Goal: Task Accomplishment & Management: Manage account settings

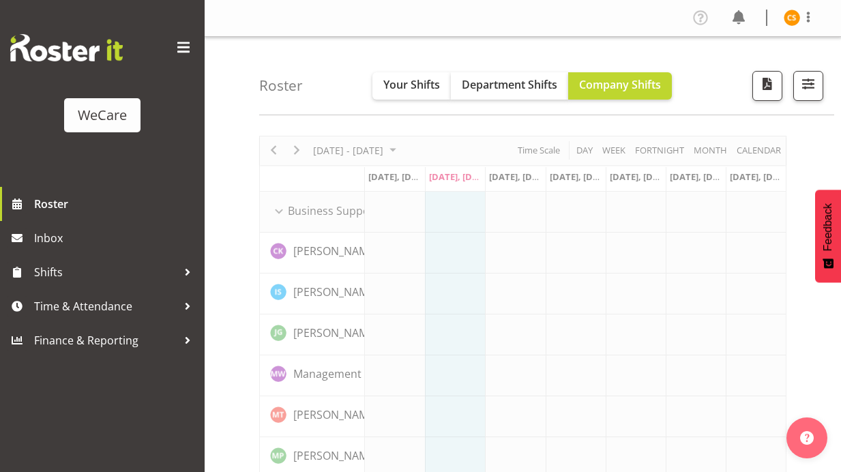
click at [190, 42] on span at bounding box center [184, 48] width 22 height 22
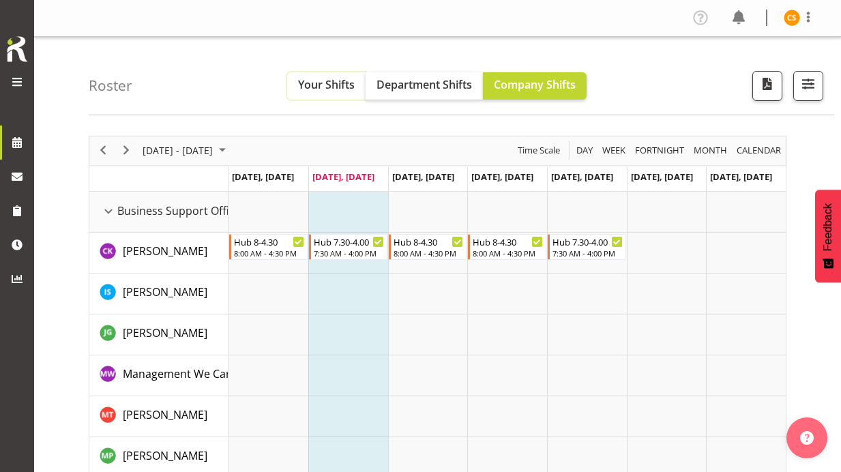
click at [338, 94] on button "Your Shifts" at bounding box center [326, 85] width 78 height 27
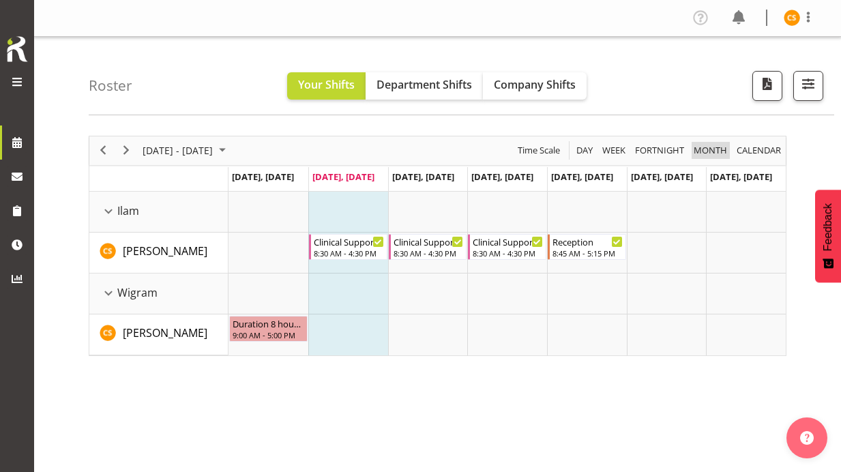
click at [711, 150] on span "Month" at bounding box center [710, 150] width 36 height 17
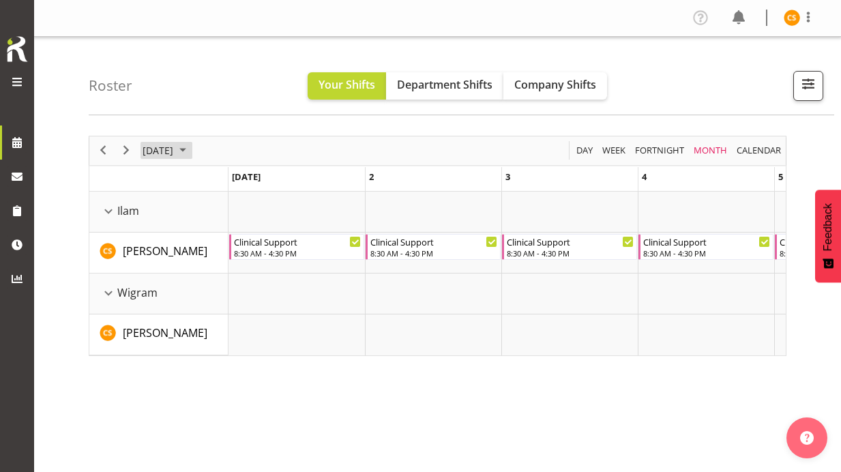
click at [191, 156] on span "September 2025" at bounding box center [183, 150] width 16 height 17
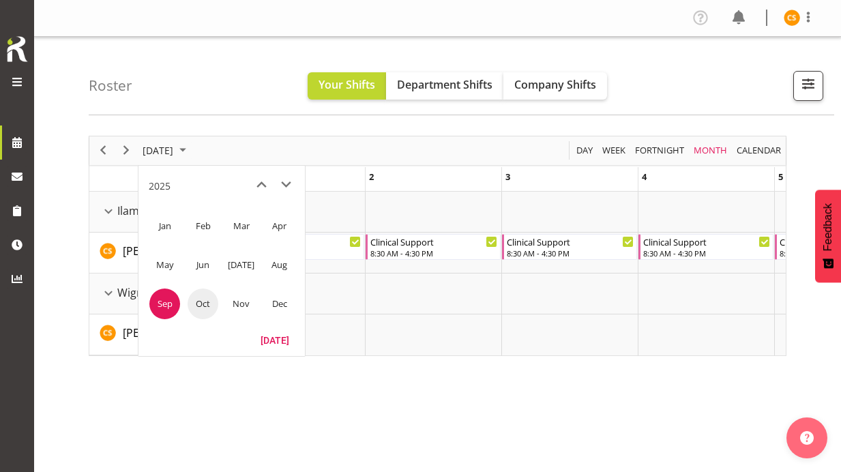
click at [198, 310] on span "Oct" at bounding box center [203, 303] width 31 height 31
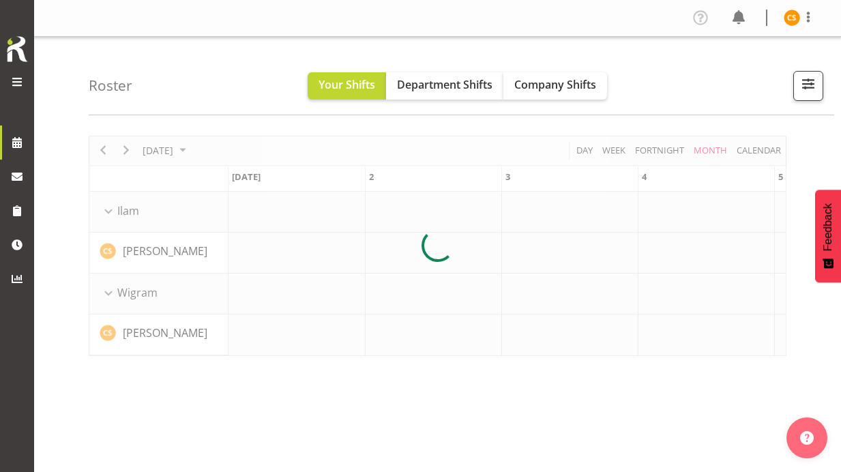
scroll to position [0, 3671]
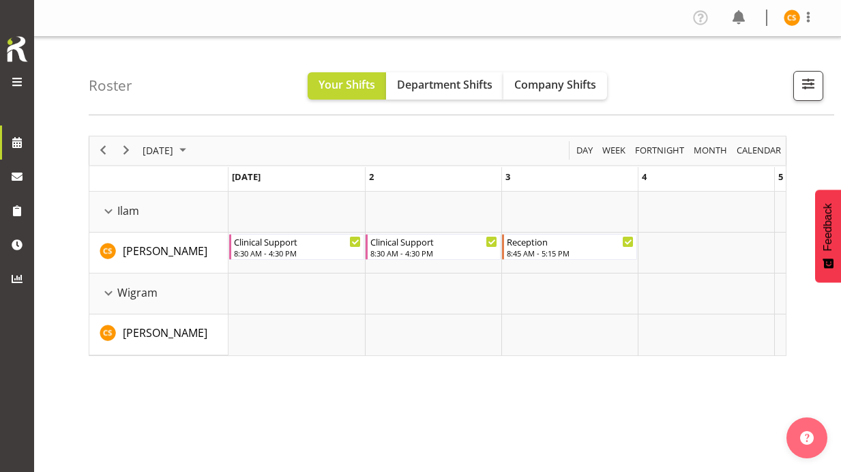
scroll to position [0, 726]
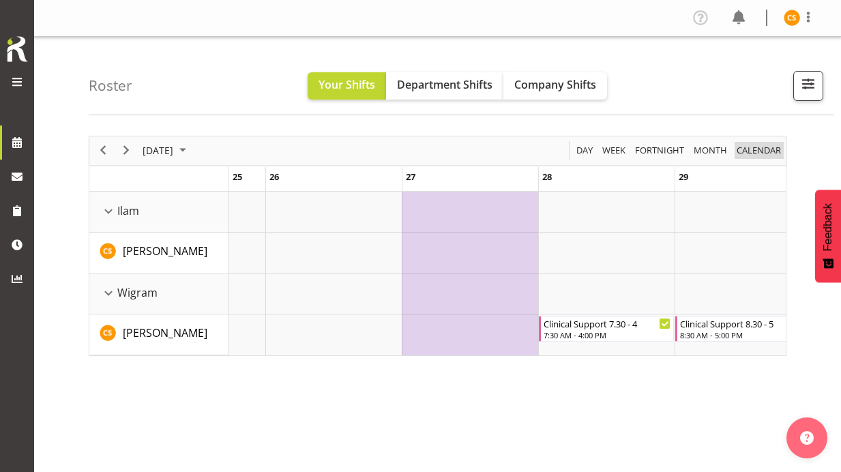
click at [779, 150] on span "calendar" at bounding box center [758, 150] width 47 height 17
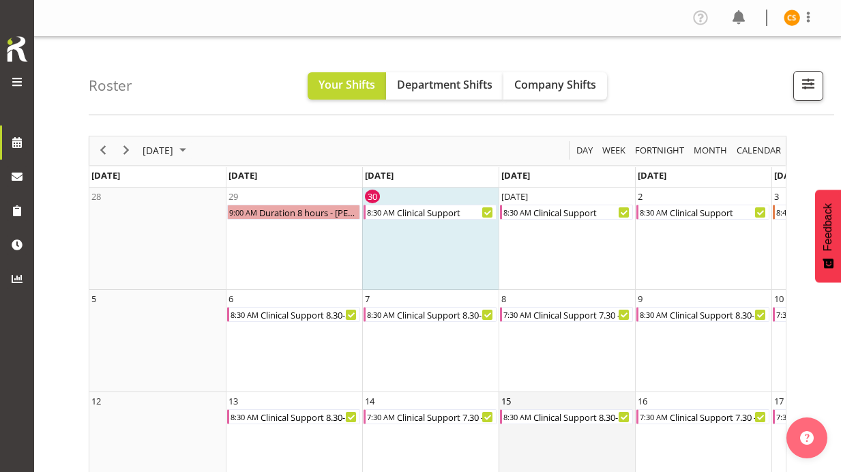
drag, startPoint x: 616, startPoint y: 451, endPoint x: 502, endPoint y: 461, distance: 114.3
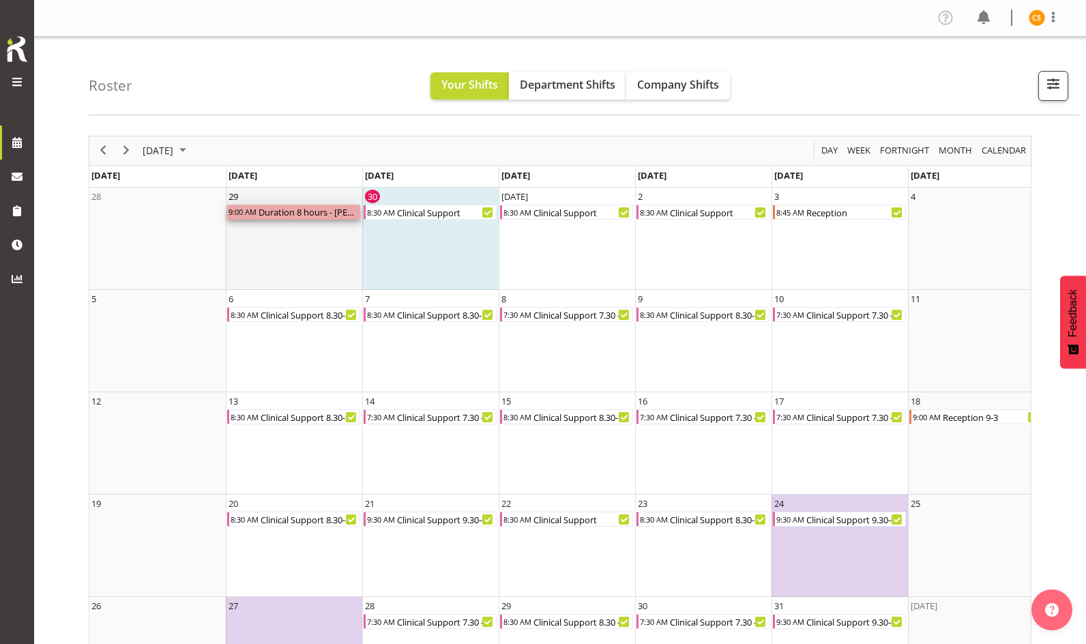
click at [331, 213] on div "Duration 8 hours - [PERSON_NAME]" at bounding box center [308, 212] width 103 height 15
click at [331, 214] on div "Duration 8 hours - [PERSON_NAME]" at bounding box center [308, 212] width 103 height 15
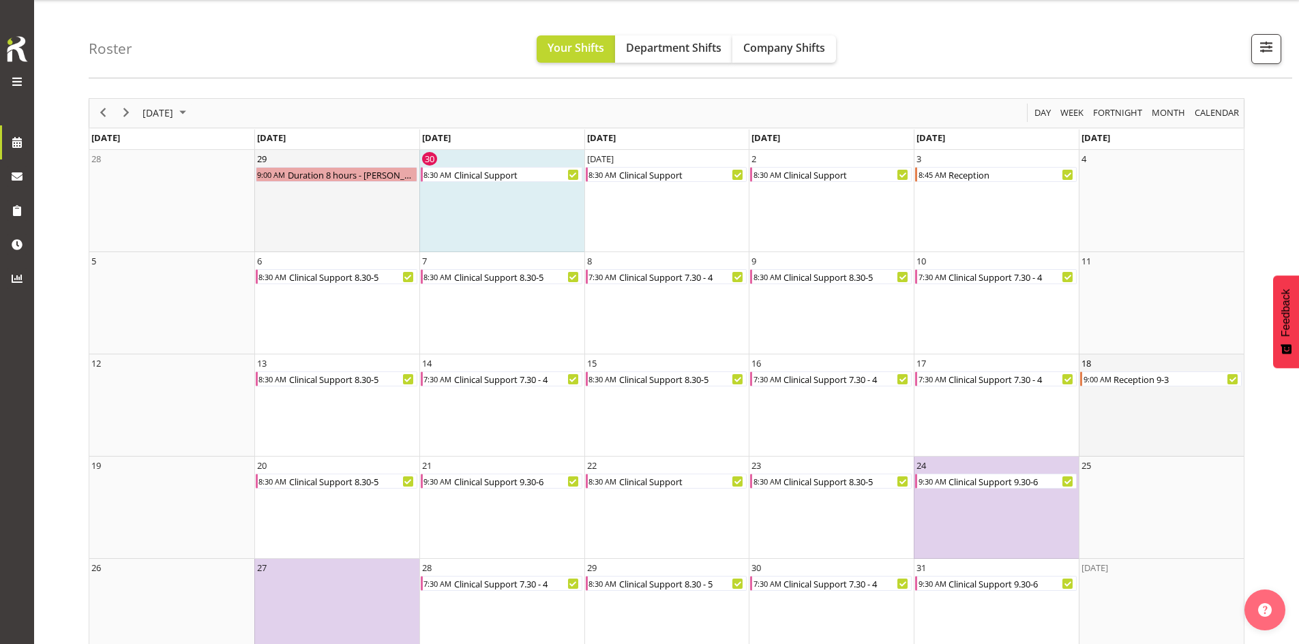
scroll to position [65, 0]
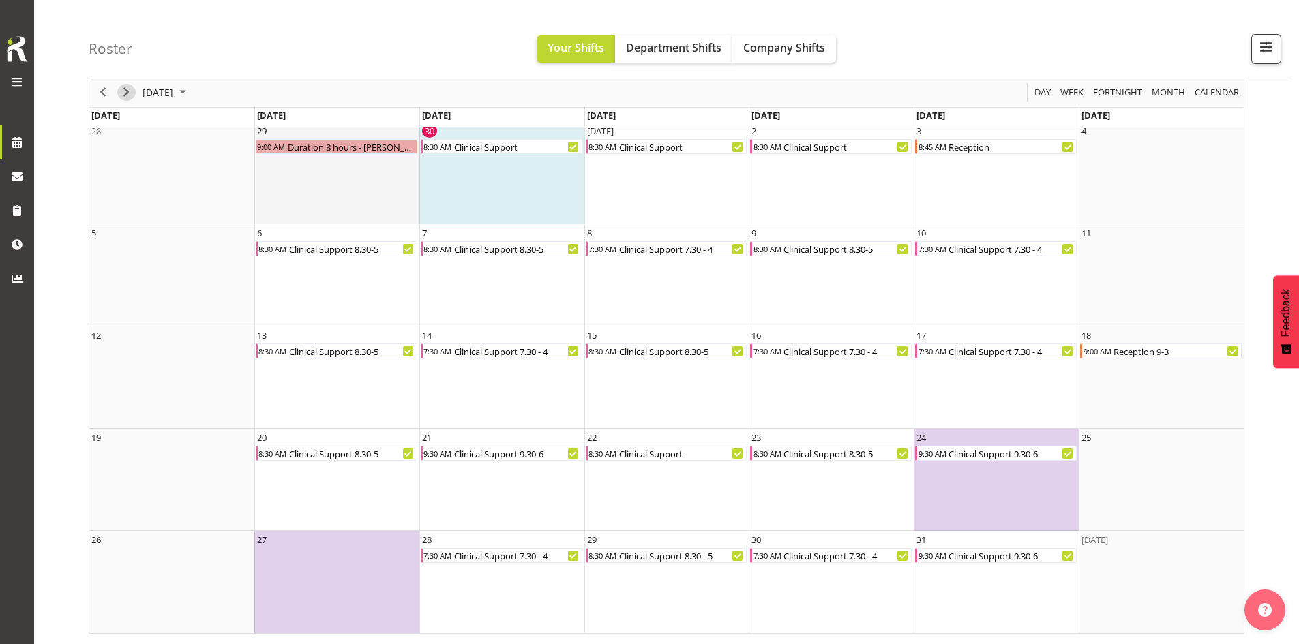
click at [123, 98] on span "Next" at bounding box center [126, 93] width 16 height 17
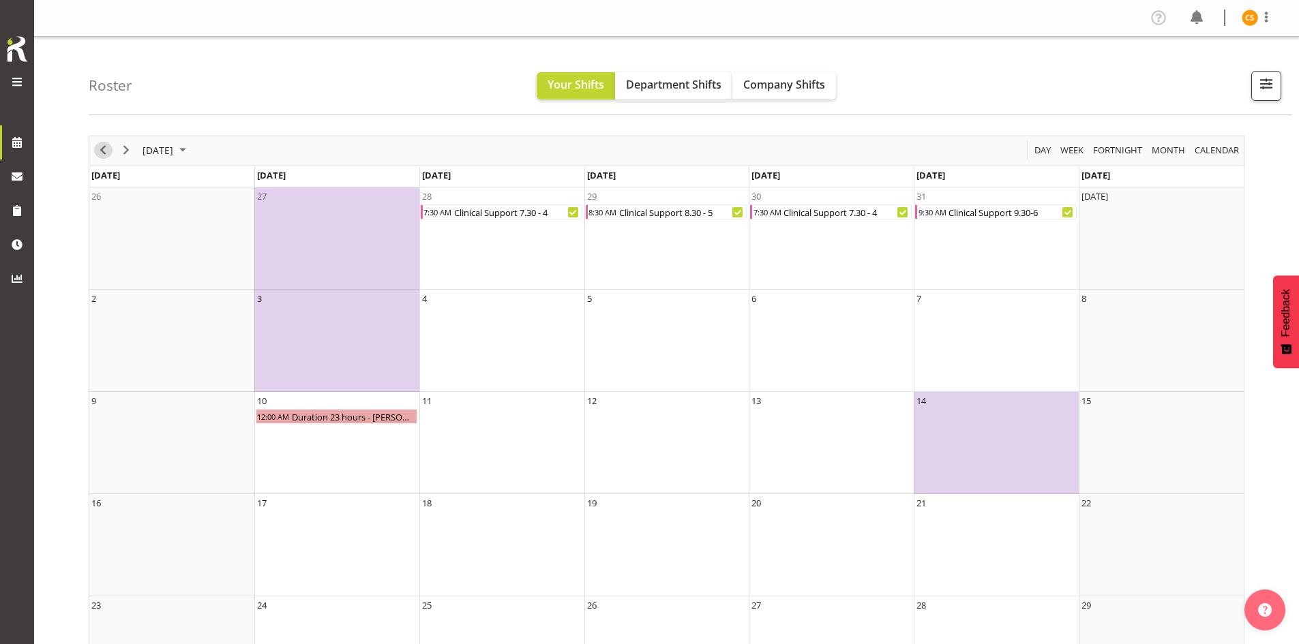
click at [104, 153] on span "Previous" at bounding box center [103, 150] width 16 height 17
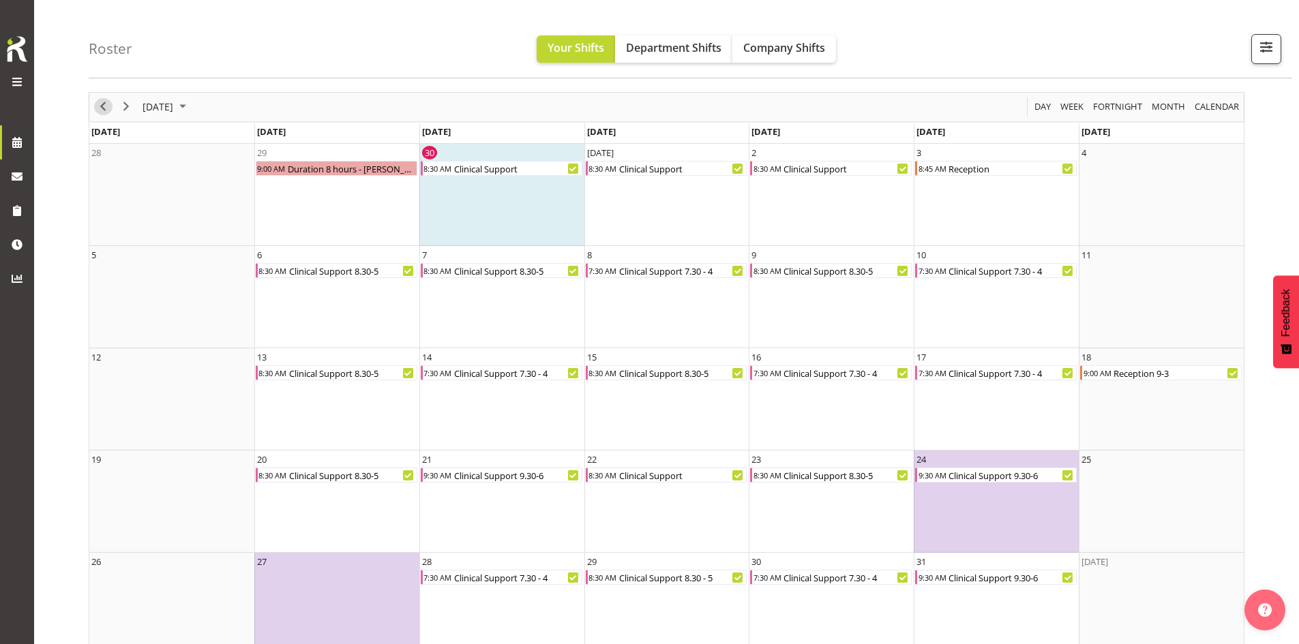
scroll to position [65, 0]
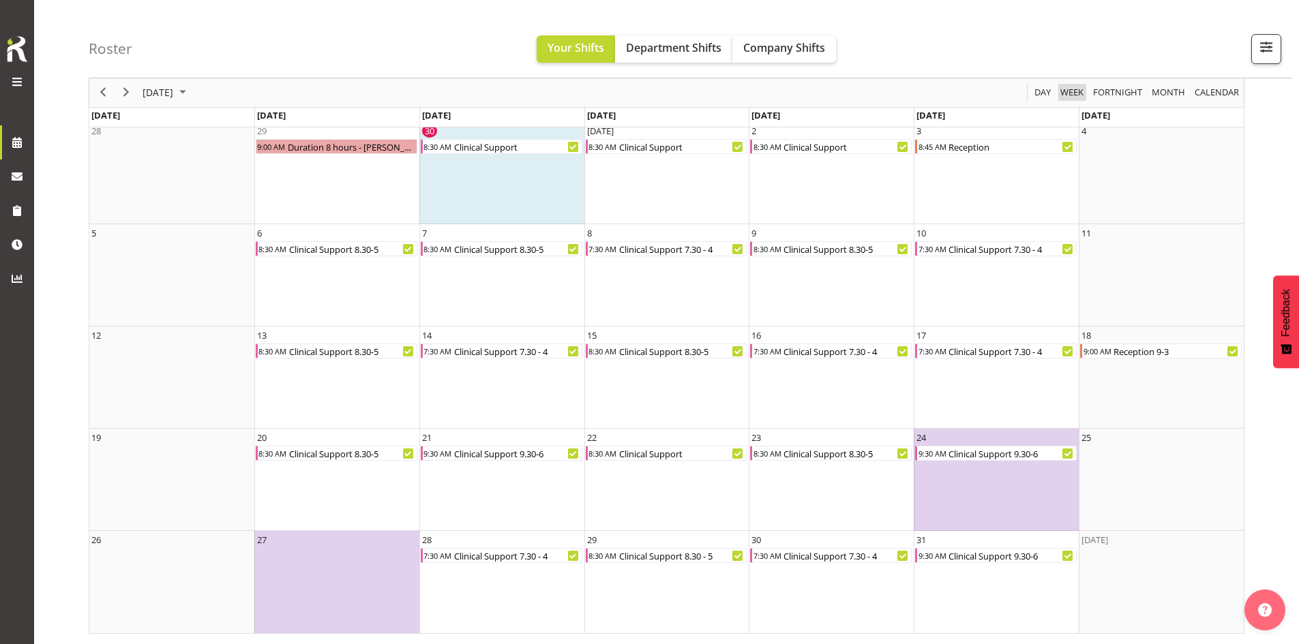
click at [840, 91] on span "Week" at bounding box center [1072, 93] width 26 height 17
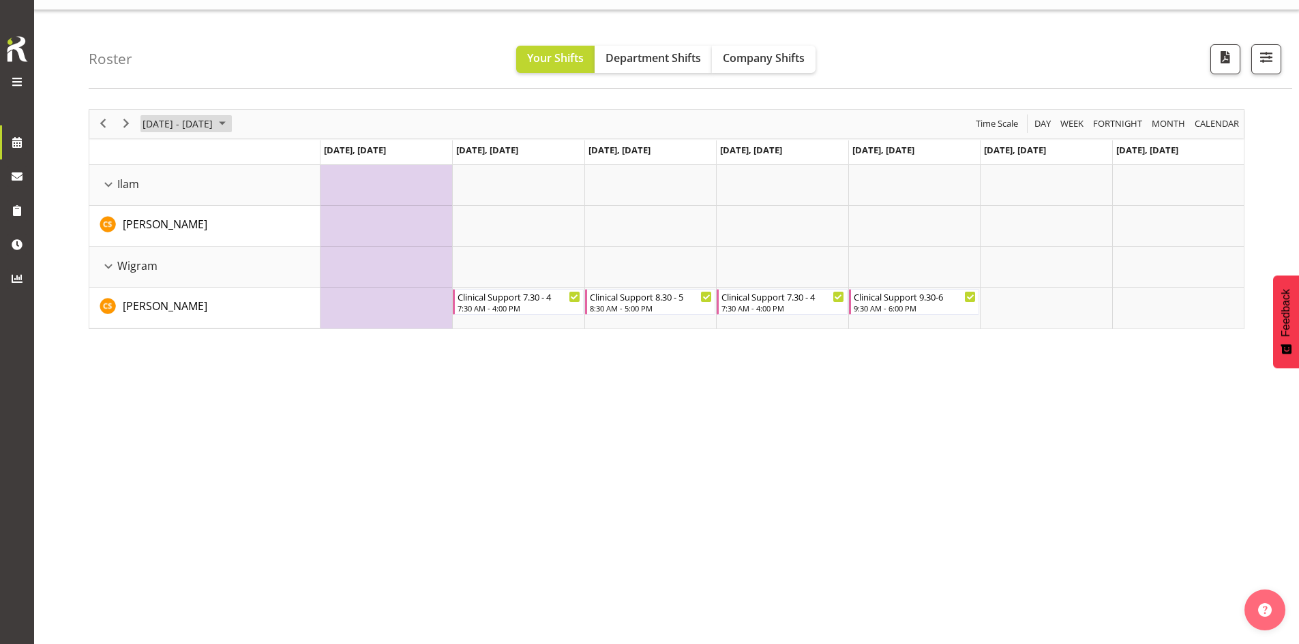
click at [230, 125] on span "October 2025" at bounding box center [222, 123] width 16 height 17
click at [203, 212] on span "1" at bounding box center [200, 205] width 20 height 20
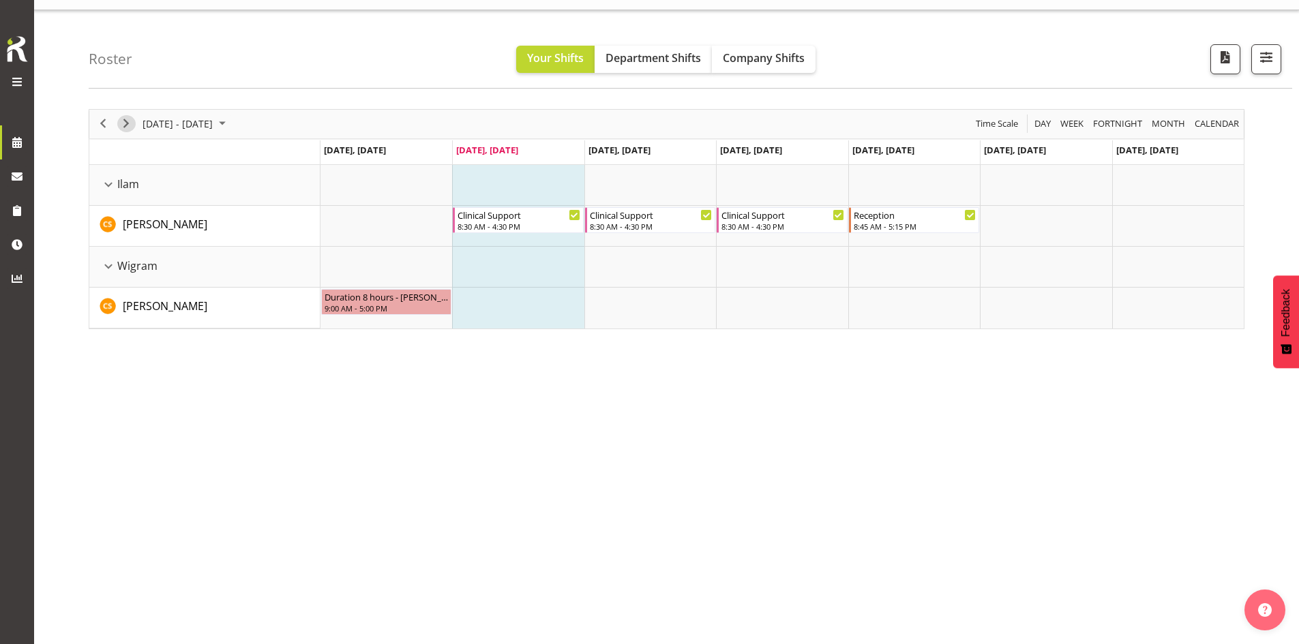
click at [135, 126] on button "Next" at bounding box center [126, 123] width 18 height 17
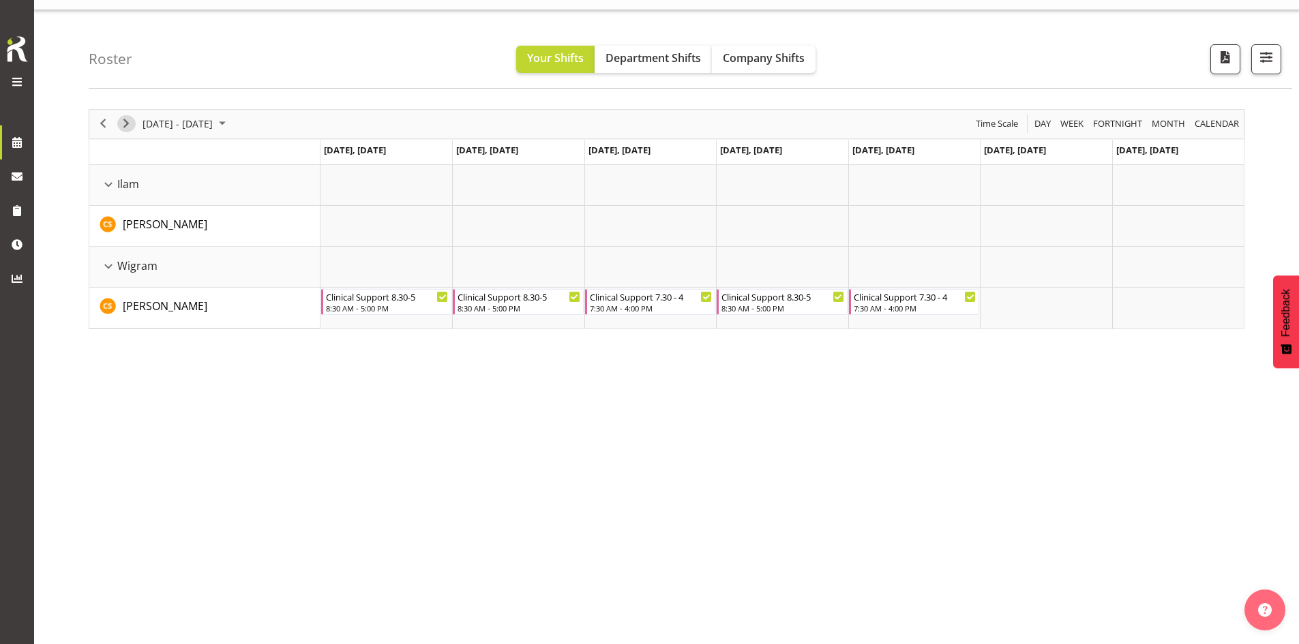
click at [125, 123] on span "Next" at bounding box center [126, 123] width 16 height 17
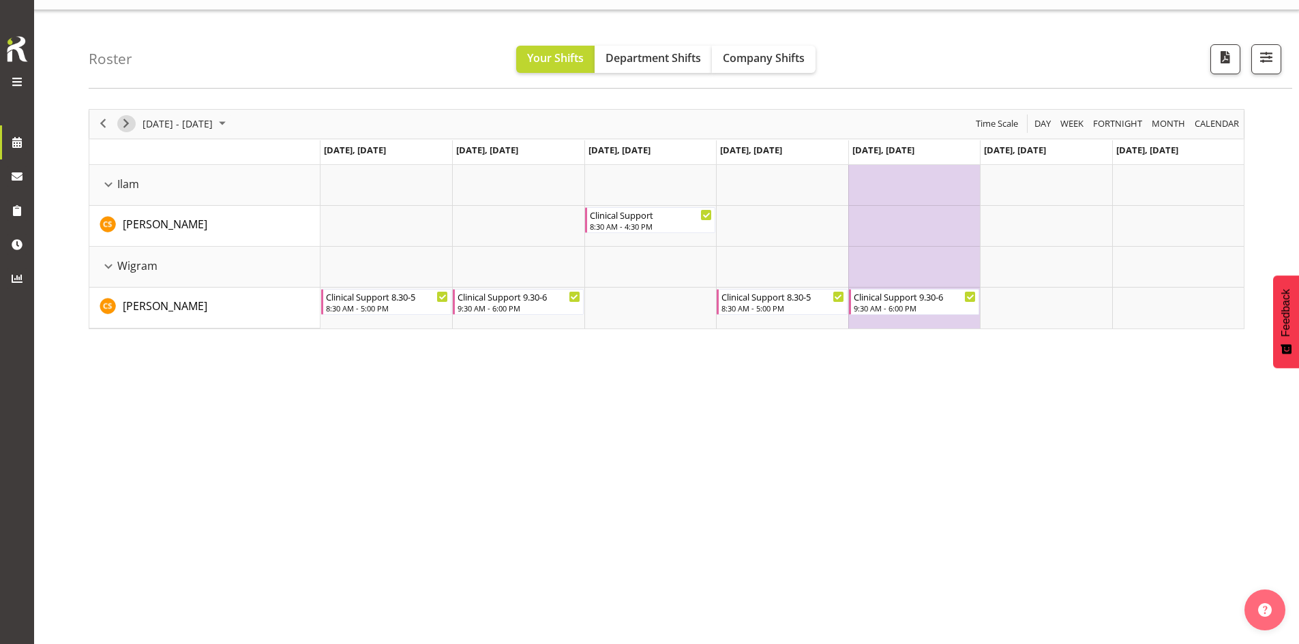
click at [134, 122] on span "Next" at bounding box center [126, 123] width 16 height 17
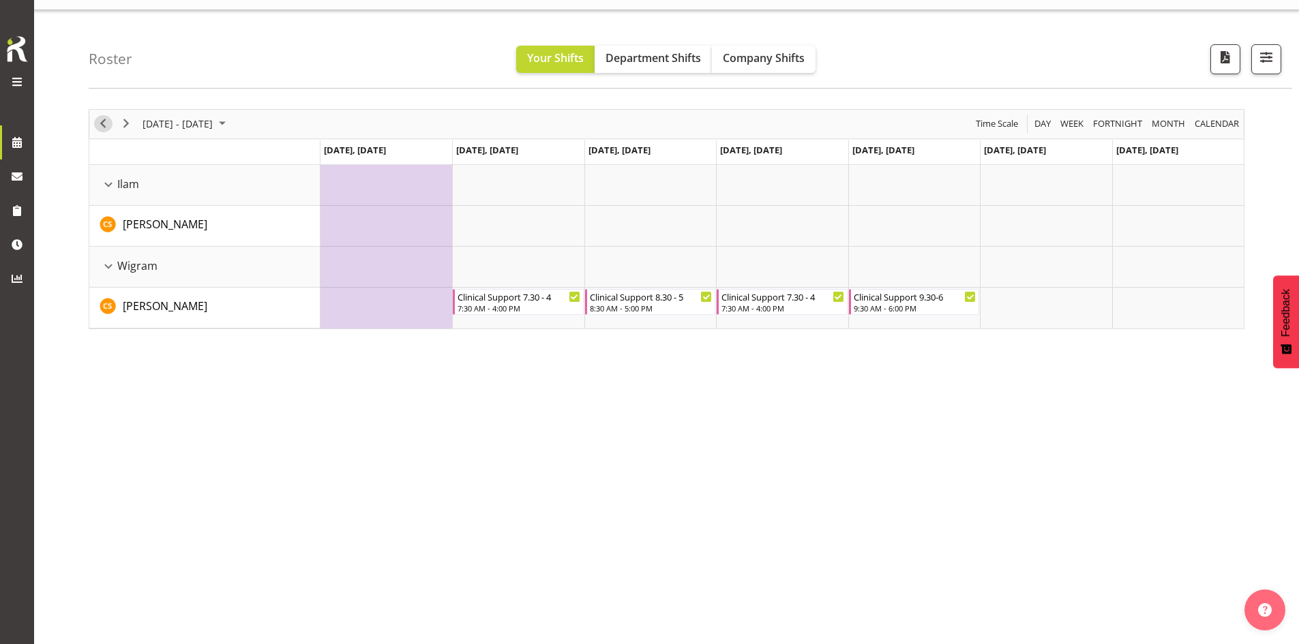
click at [98, 121] on span "Previous" at bounding box center [103, 123] width 16 height 17
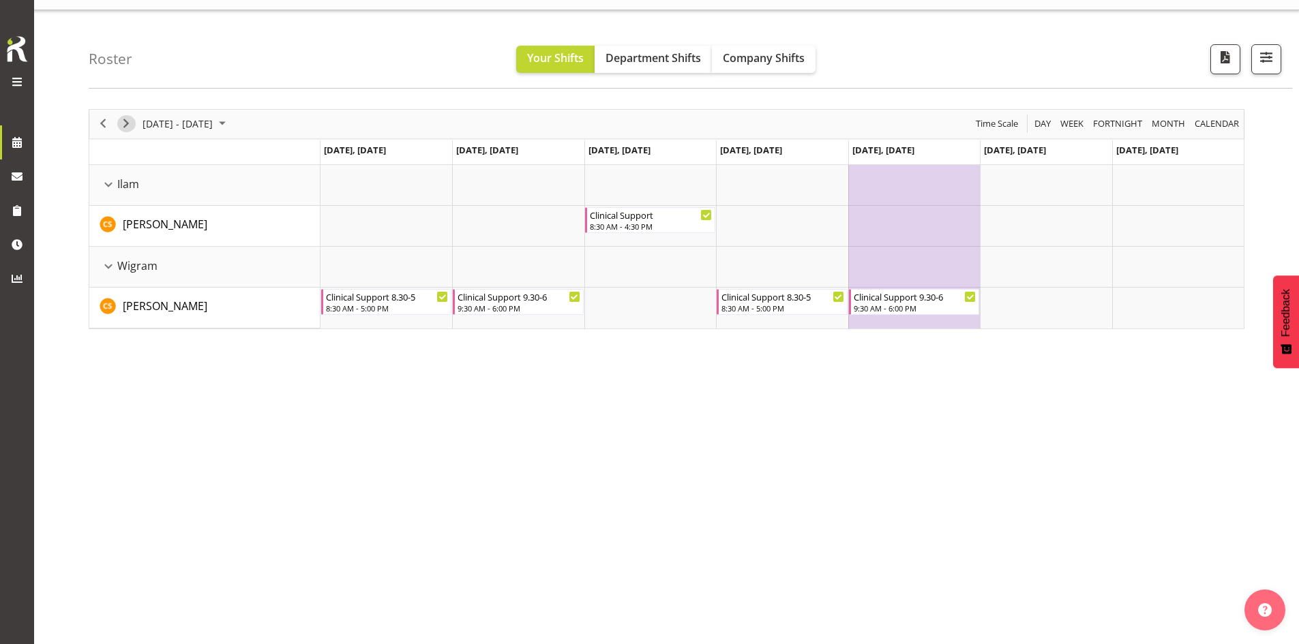
click at [127, 121] on span "Next" at bounding box center [126, 123] width 16 height 17
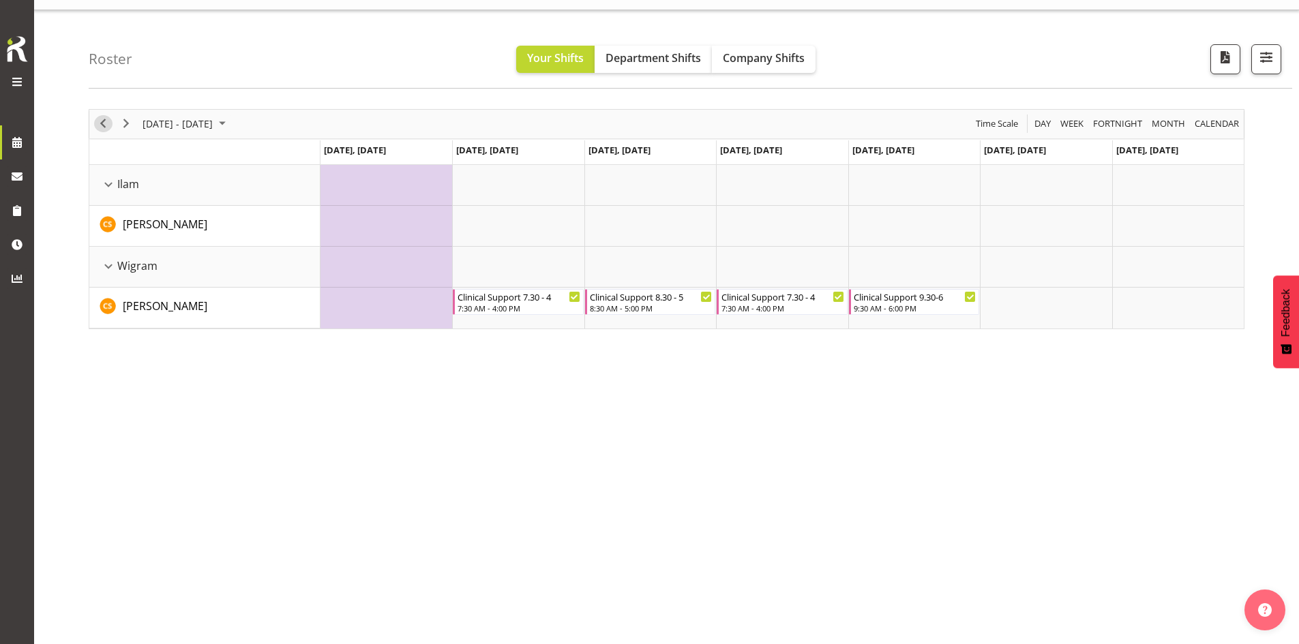
click at [100, 121] on span "Previous" at bounding box center [103, 123] width 16 height 17
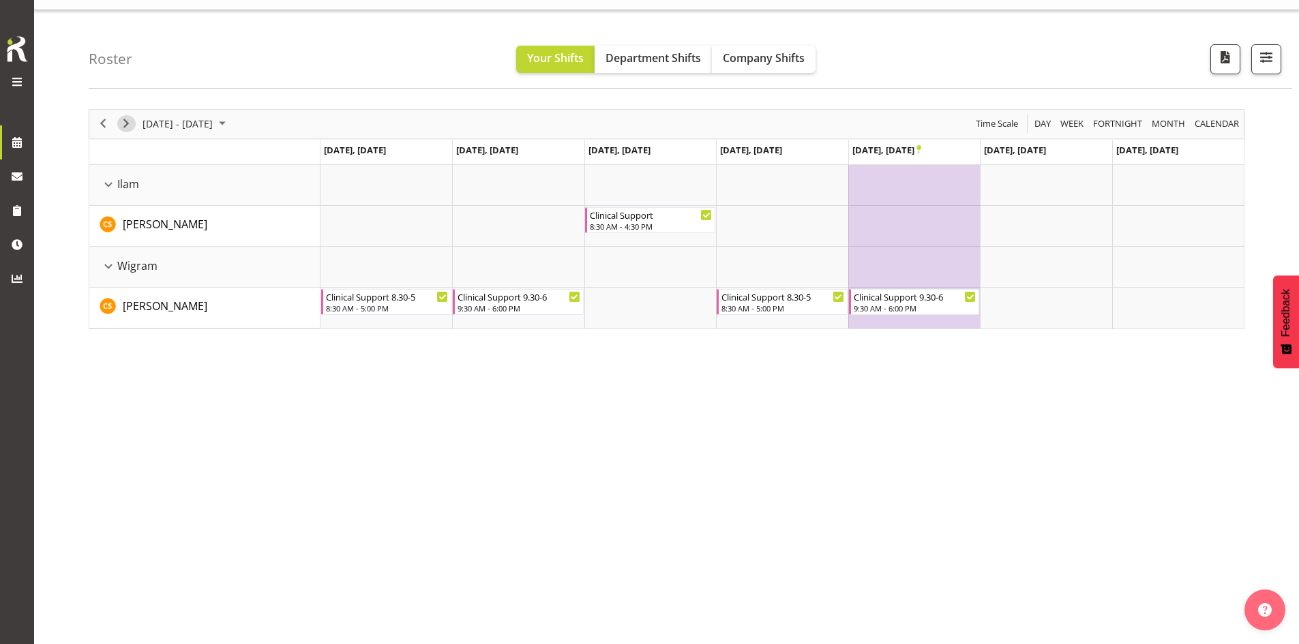
click at [125, 123] on span "Next" at bounding box center [126, 123] width 16 height 17
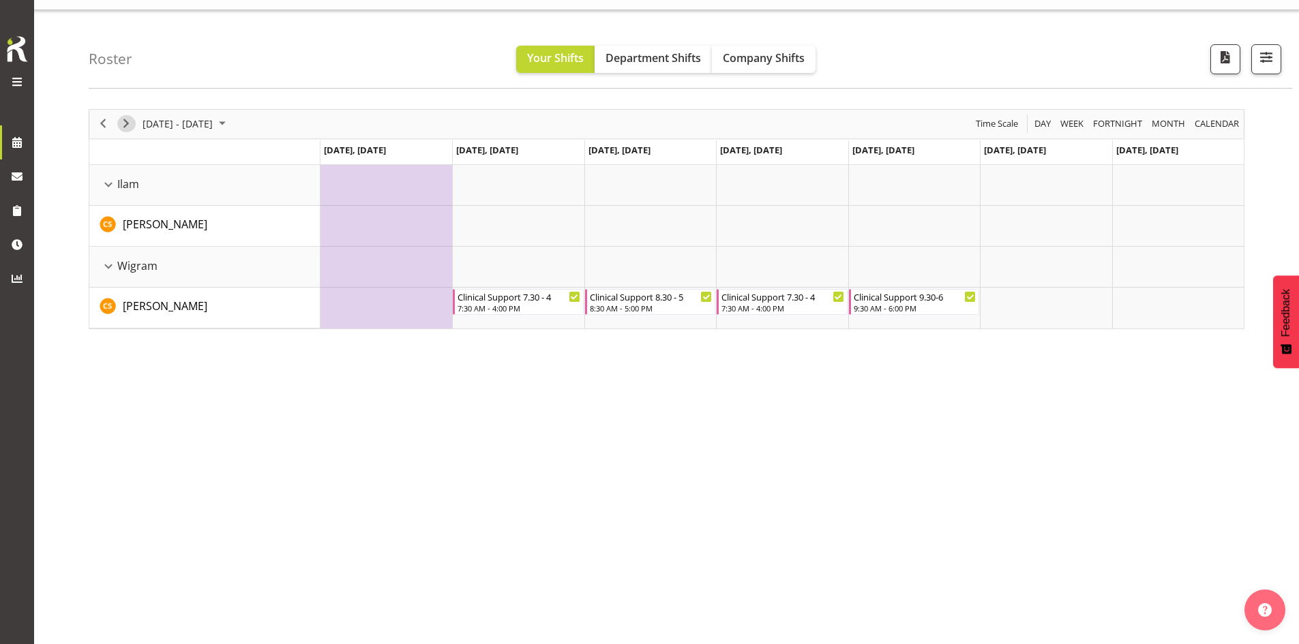
click at [125, 122] on span "Next" at bounding box center [126, 123] width 16 height 17
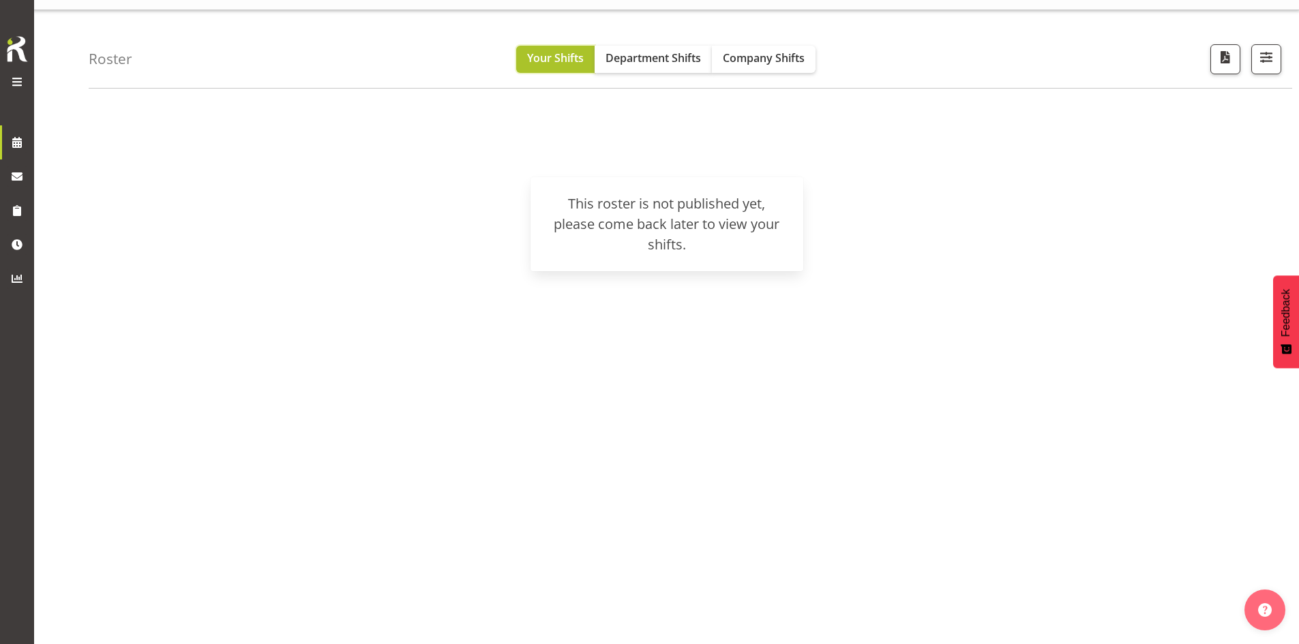
click at [554, 63] on span "Your Shifts" at bounding box center [555, 57] width 57 height 15
click at [18, 82] on span at bounding box center [17, 82] width 16 height 16
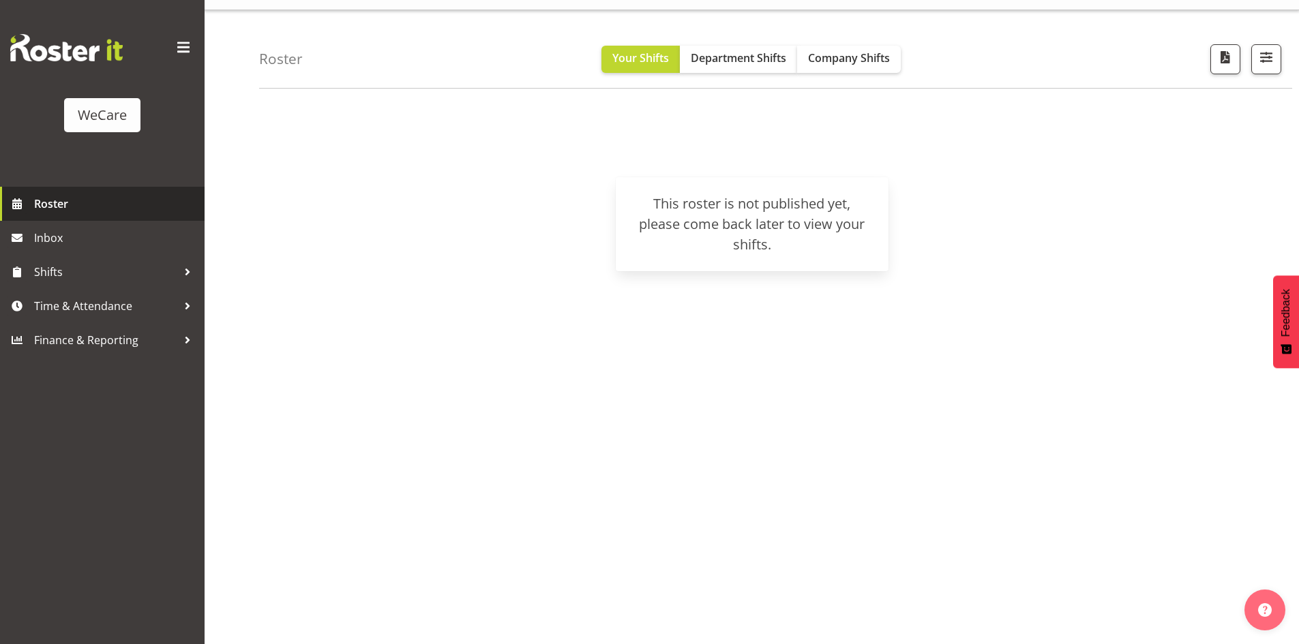
click at [57, 201] on span "Roster" at bounding box center [116, 204] width 164 height 20
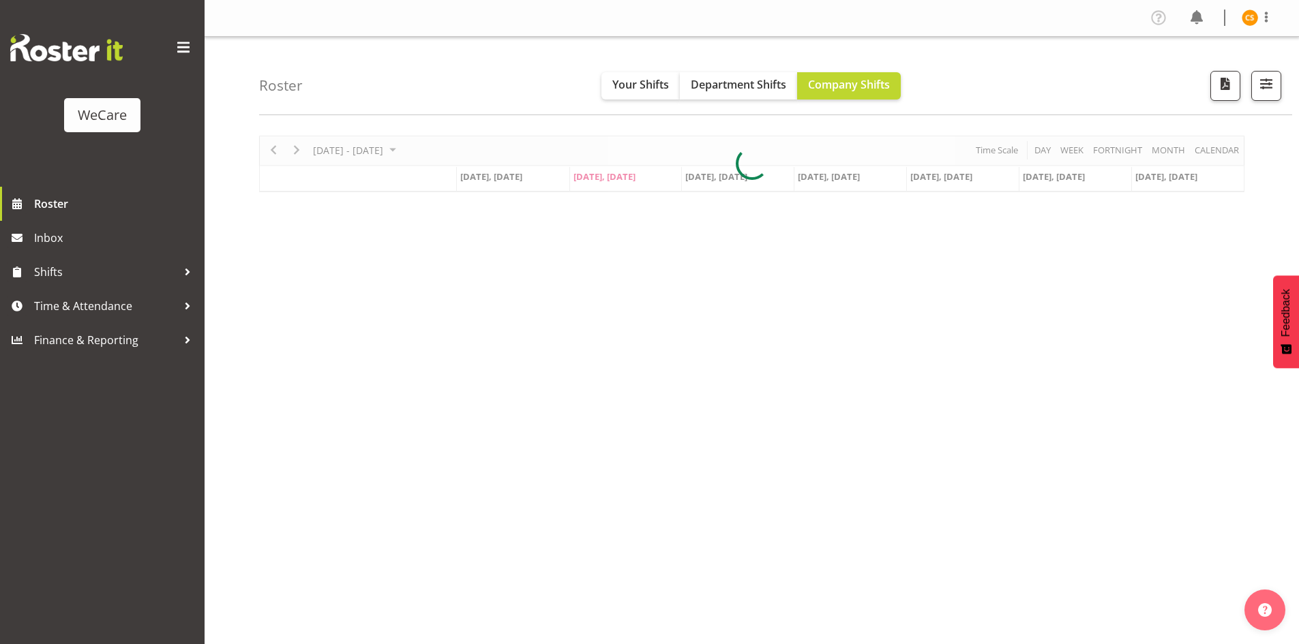
click at [181, 43] on span at bounding box center [184, 48] width 22 height 22
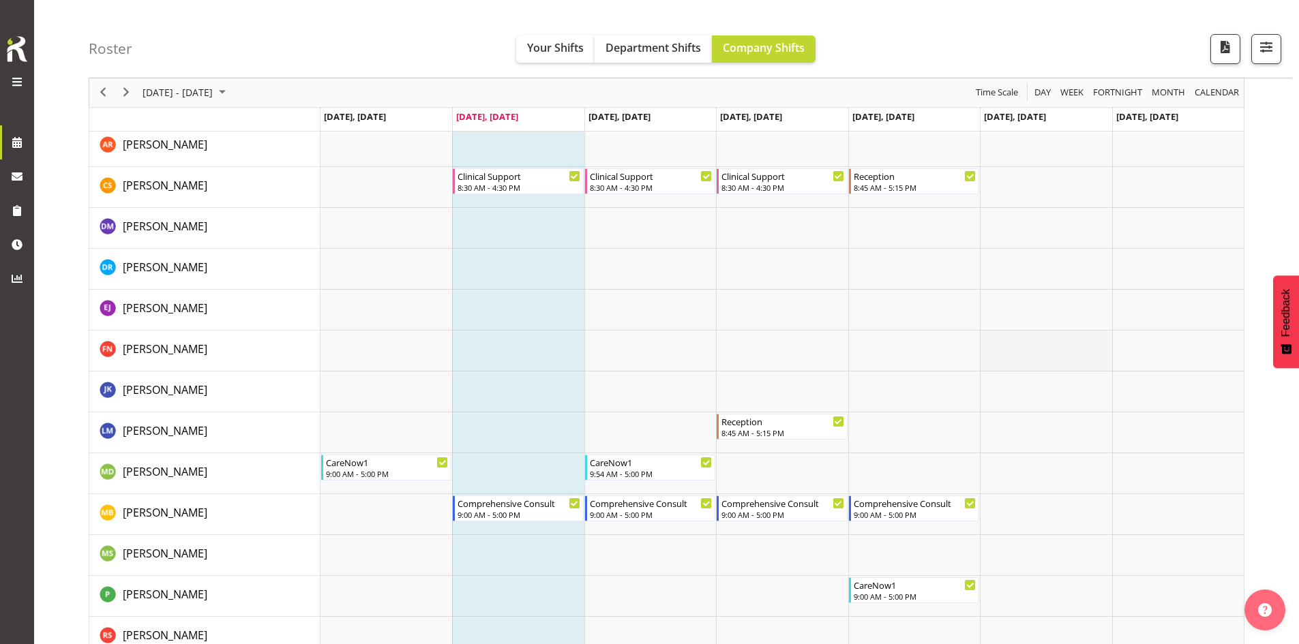
scroll to position [1500, 0]
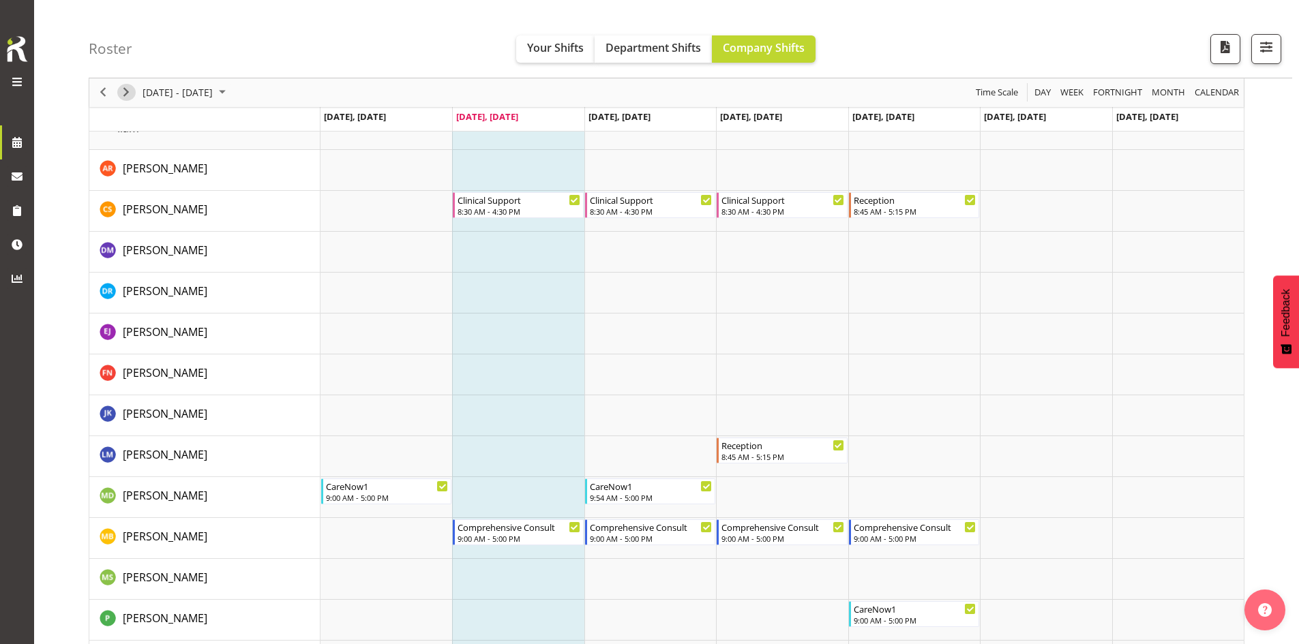
click at [135, 93] on button "Next" at bounding box center [126, 93] width 18 height 17
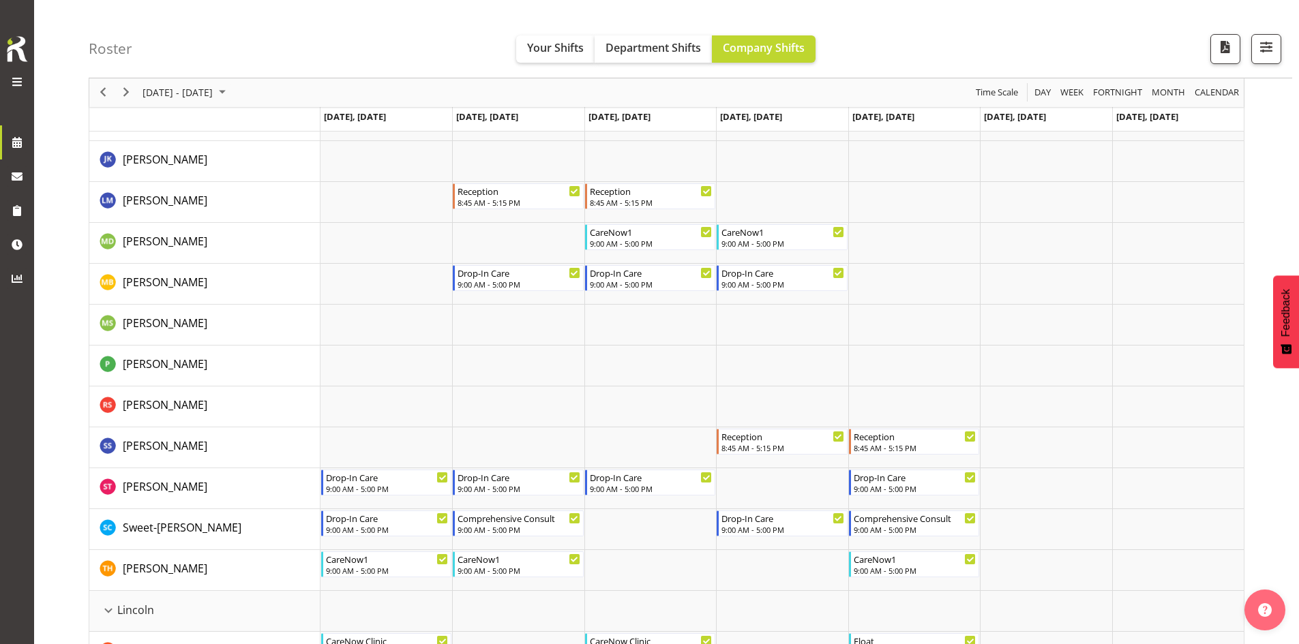
scroll to position [1705, 0]
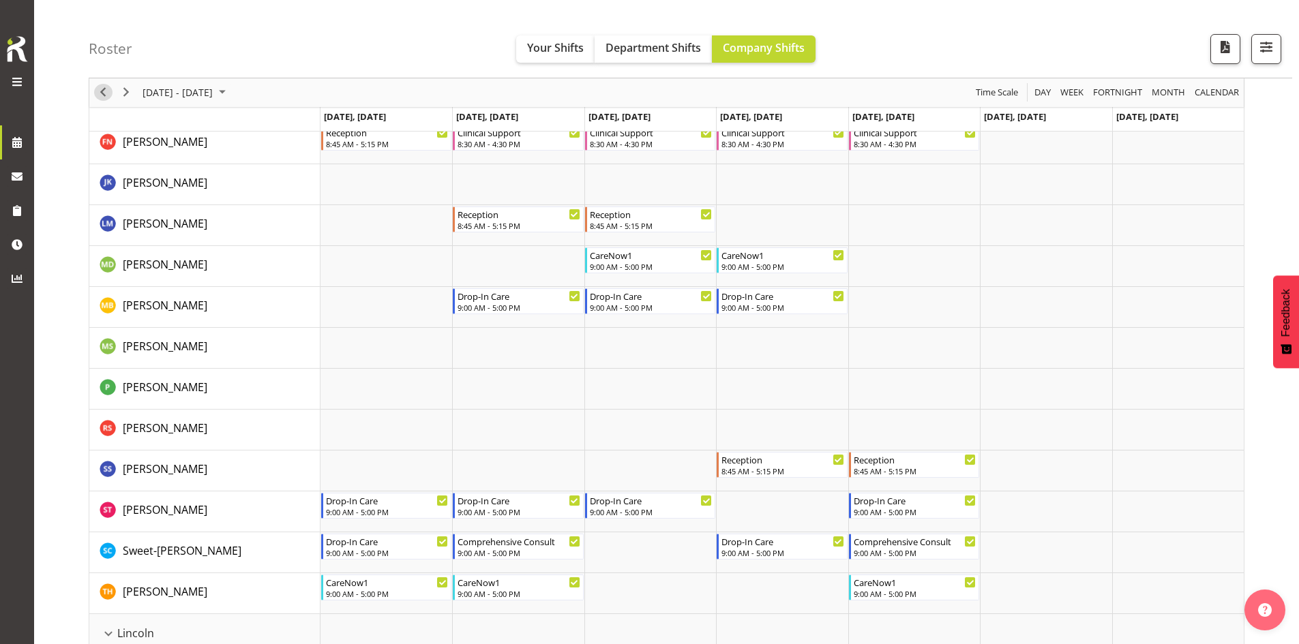
drag, startPoint x: 109, startPoint y: 96, endPoint x: 104, endPoint y: 117, distance: 21.7
click at [109, 96] on span "Previous" at bounding box center [103, 93] width 16 height 17
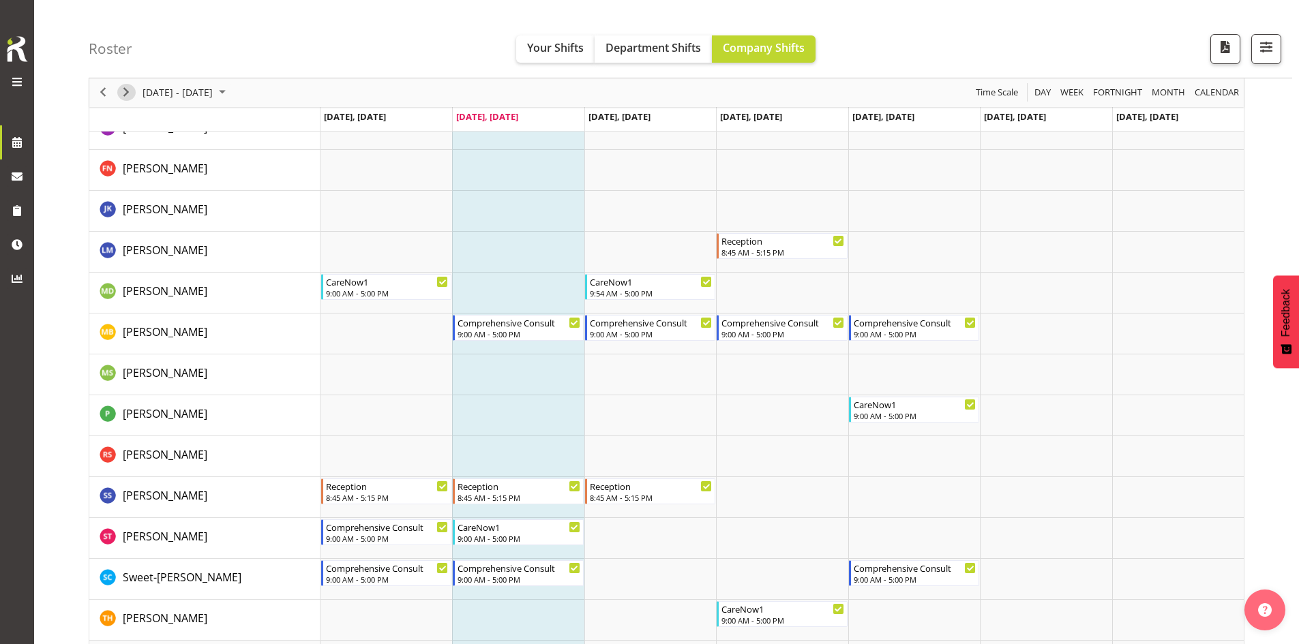
click at [125, 96] on span "Next" at bounding box center [126, 93] width 16 height 17
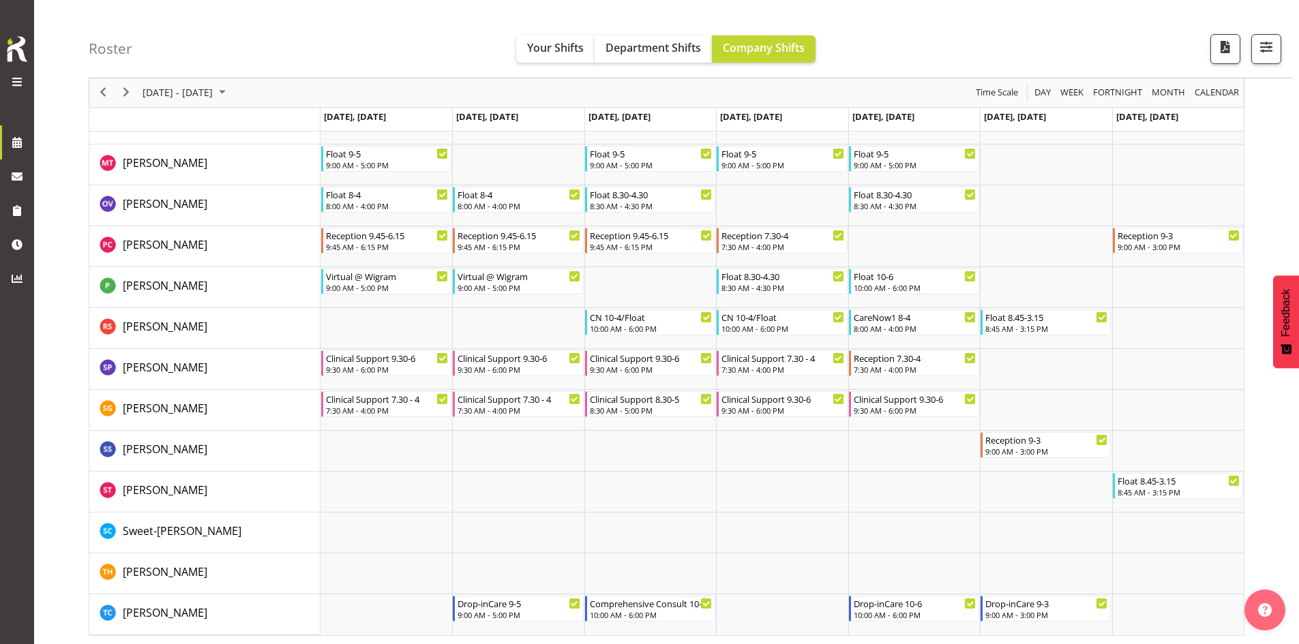
scroll to position [3895, 0]
drag, startPoint x: 132, startPoint y: 97, endPoint x: 112, endPoint y: 245, distance: 150.1
click at [132, 97] on span "Next" at bounding box center [126, 93] width 16 height 17
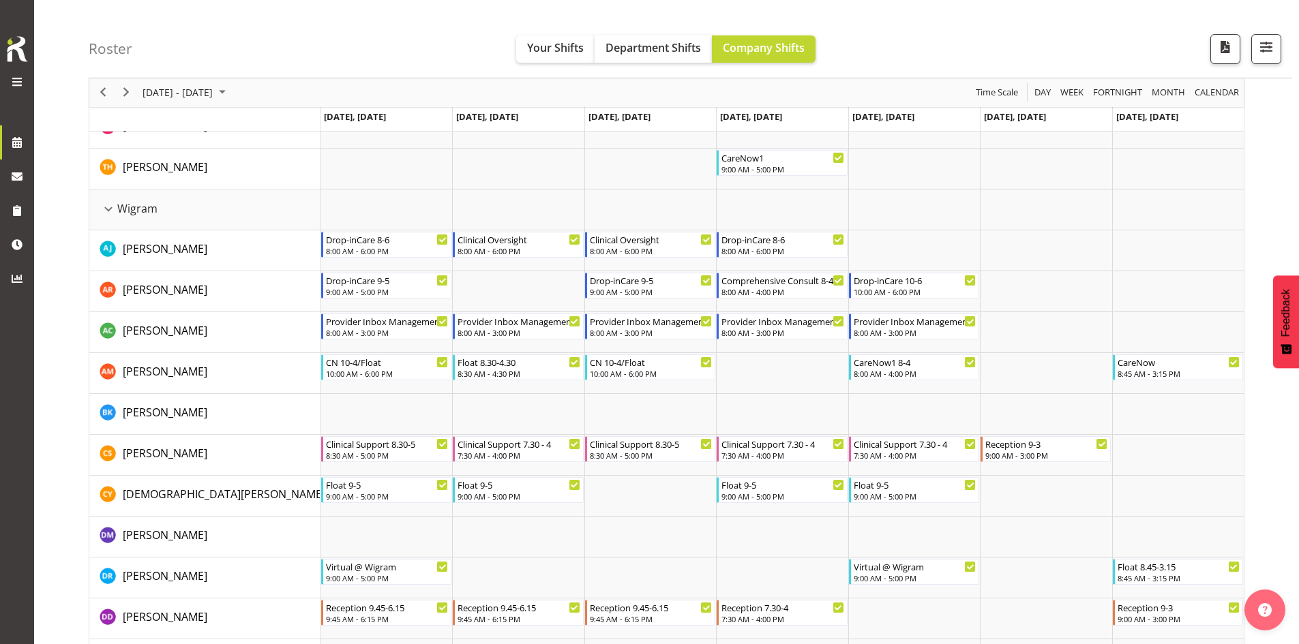
scroll to position [3009, 0]
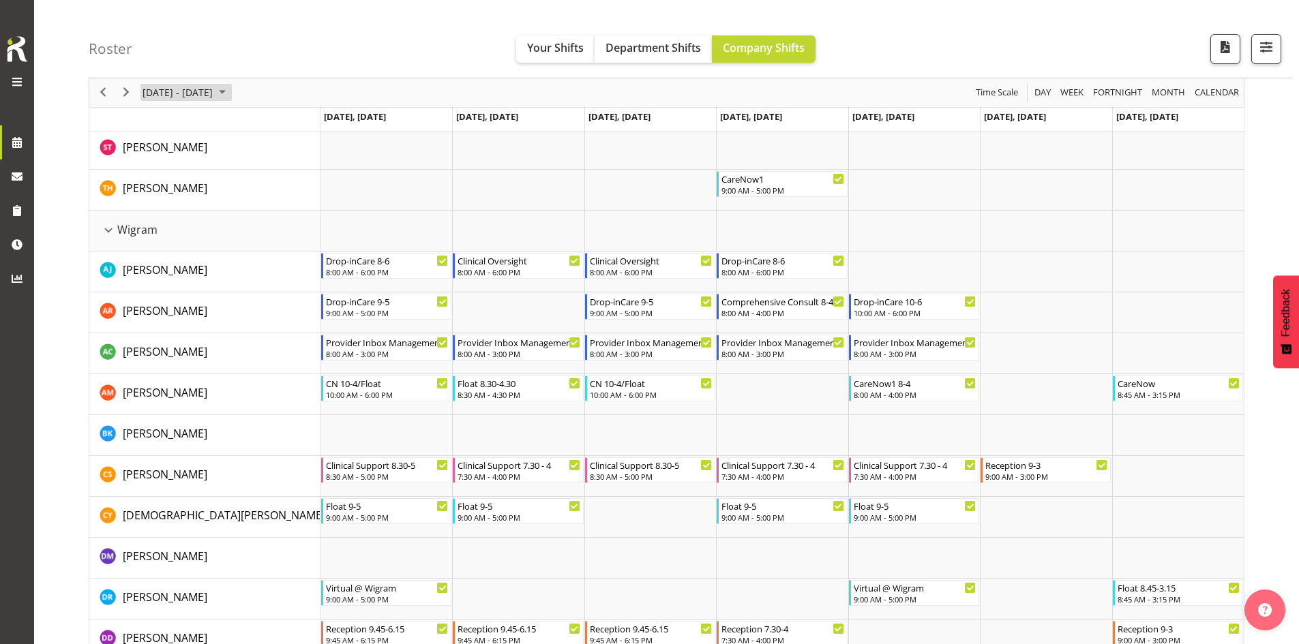
click at [188, 92] on span "[DATE] - [DATE]" at bounding box center [177, 93] width 73 height 17
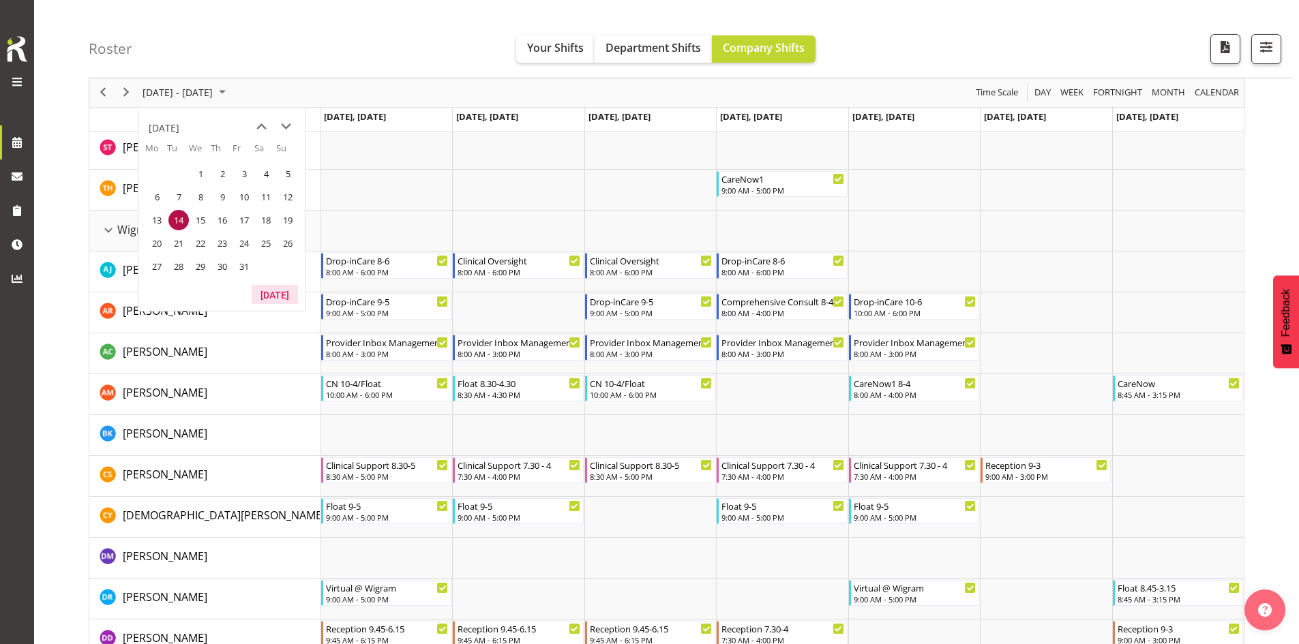
click at [278, 290] on button "[DATE]" at bounding box center [275, 294] width 46 height 19
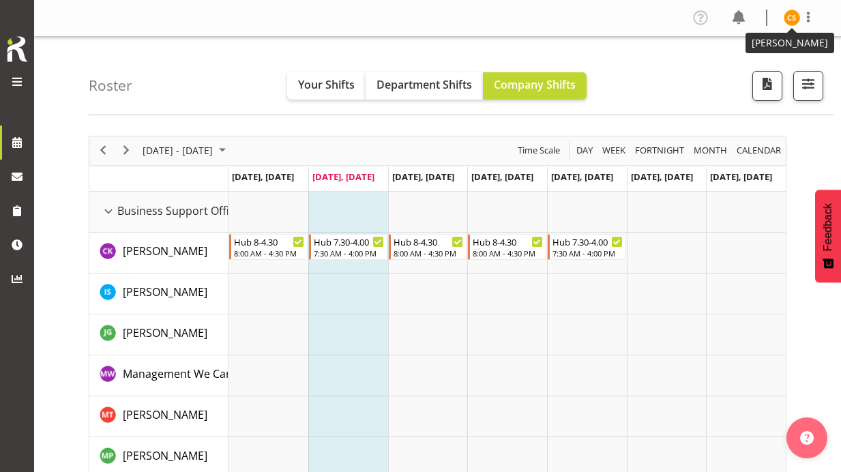
click at [791, 23] on img at bounding box center [792, 18] width 16 height 16
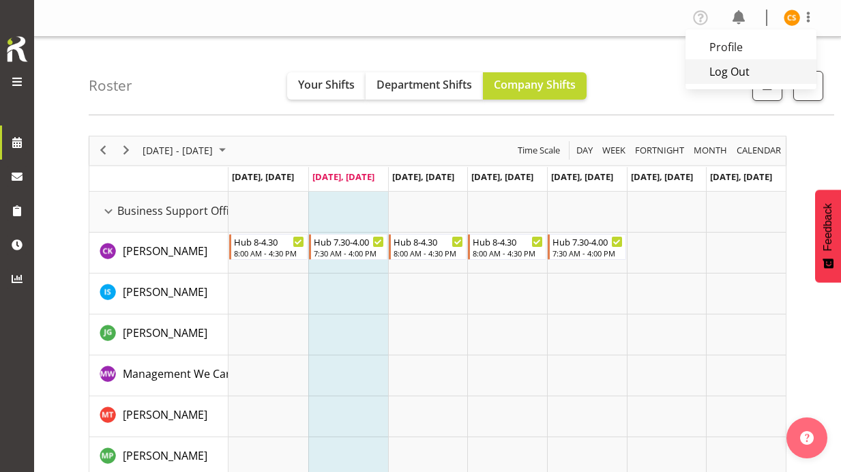
click at [769, 75] on link "Log Out" at bounding box center [750, 71] width 131 height 25
